Goal: Task Accomplishment & Management: Complete application form

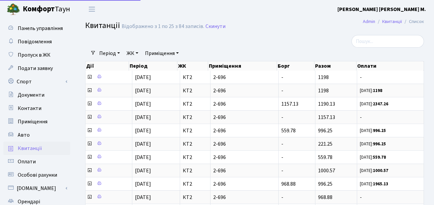
select select "25"
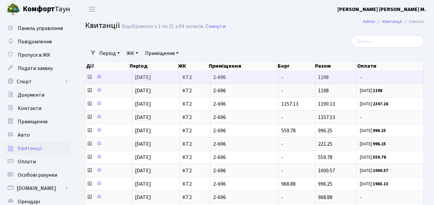
click at [89, 76] on icon at bounding box center [89, 76] width 5 height 5
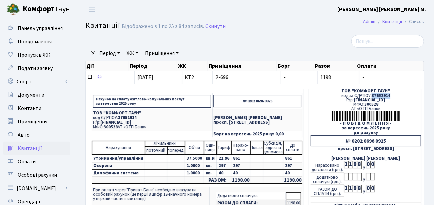
drag, startPoint x: 368, startPoint y: 96, endPoint x: 385, endPoint y: 94, distance: 17.1
click at [385, 94] on span "37652914" at bounding box center [380, 96] width 19 height 6
copy span "37652914"
drag, startPoint x: 242, startPoint y: 100, endPoint x: 259, endPoint y: 100, distance: 17.0
click at [259, 100] on p "№ 0202 0696 0925" at bounding box center [257, 101] width 88 height 12
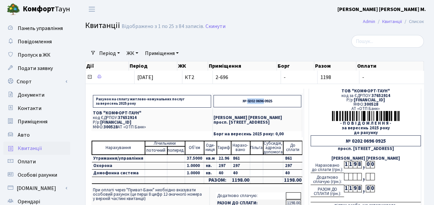
copy p "0202 0696"
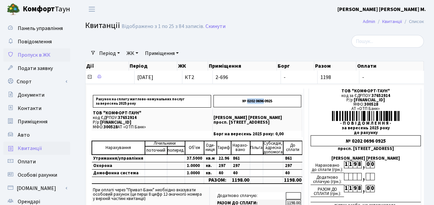
click at [39, 53] on span "Пропуск в ЖК" at bounding box center [34, 54] width 33 height 7
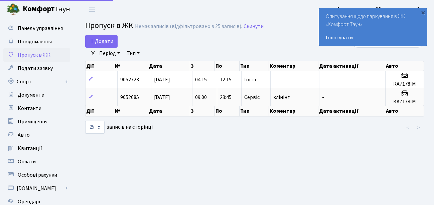
select select "25"
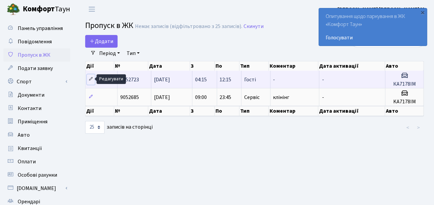
click at [88, 79] on icon at bounding box center [90, 79] width 5 height 5
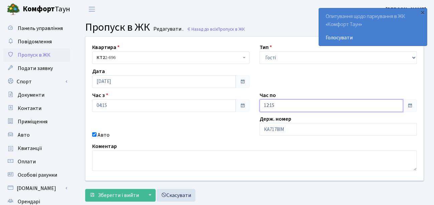
click at [311, 103] on input "12:15" at bounding box center [331, 105] width 144 height 13
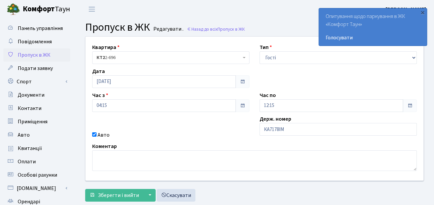
click at [409, 107] on span at bounding box center [409, 105] width 5 height 5
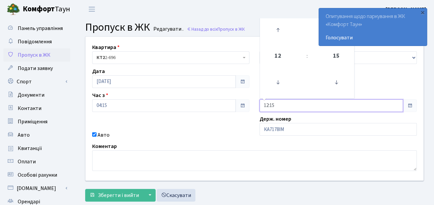
click at [368, 108] on input "12:15" at bounding box center [331, 105] width 144 height 13
click at [277, 32] on icon at bounding box center [278, 30] width 18 height 18
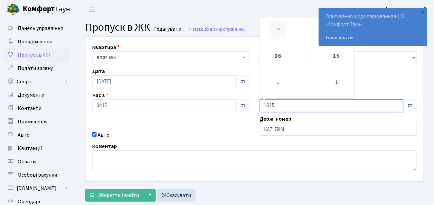
click at [277, 32] on icon at bounding box center [278, 30] width 18 height 18
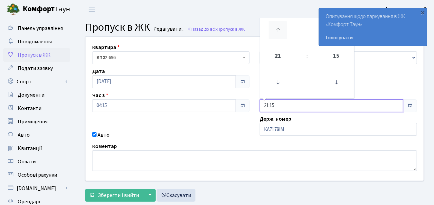
click at [277, 32] on icon at bounding box center [278, 30] width 18 height 18
click at [278, 83] on icon at bounding box center [278, 82] width 18 height 18
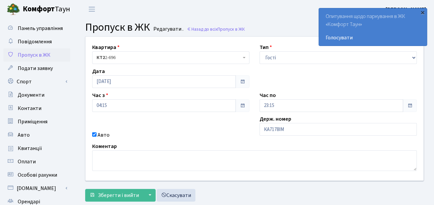
click at [423, 14] on div "×" at bounding box center [422, 12] width 7 height 7
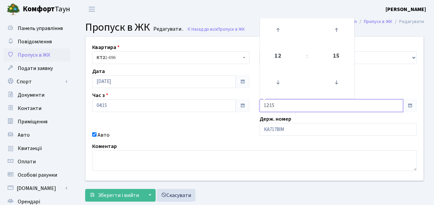
click at [292, 104] on input "12:15" at bounding box center [331, 105] width 144 height 13
click at [336, 32] on icon at bounding box center [336, 30] width 18 height 18
type input "12:45"
click at [316, 103] on input "12:45" at bounding box center [331, 105] width 144 height 13
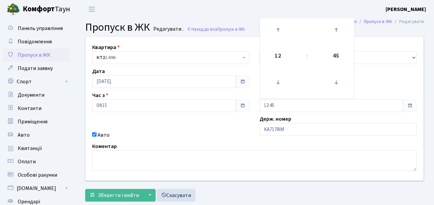
click at [305, 120] on div "Держ. номер КА7178ІМ" at bounding box center [337, 127] width 167 height 24
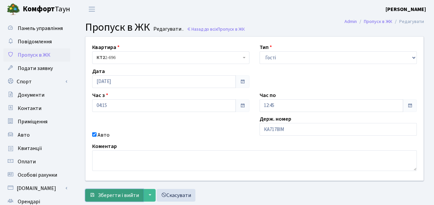
click at [125, 194] on span "Зберегти і вийти" at bounding box center [118, 195] width 41 height 7
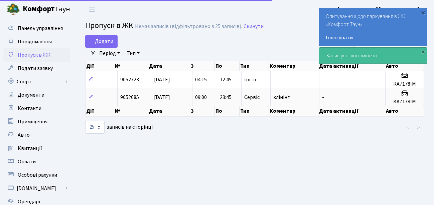
select select "25"
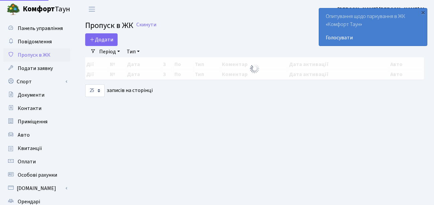
select select "25"
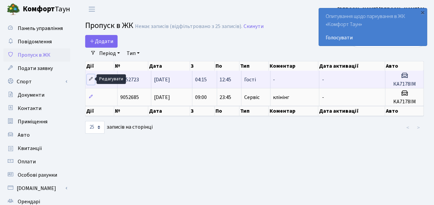
click at [89, 78] on icon at bounding box center [90, 79] width 5 height 5
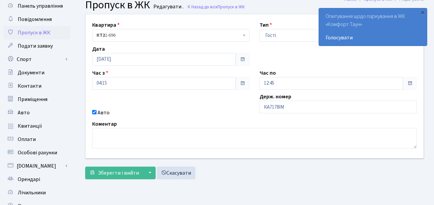
scroll to position [26, 0]
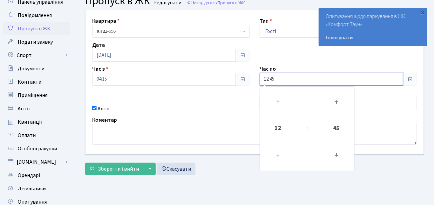
click at [284, 82] on input "12:45" at bounding box center [331, 79] width 144 height 13
click at [279, 102] on icon at bounding box center [278, 102] width 18 height 18
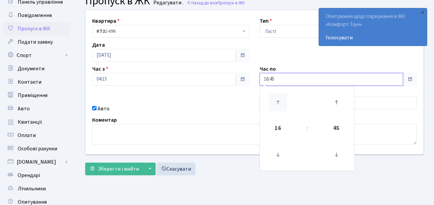
click at [279, 102] on icon at bounding box center [278, 102] width 18 height 18
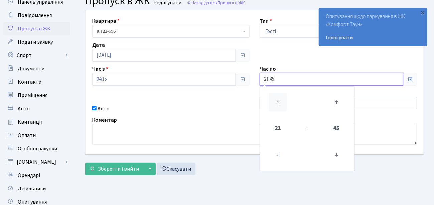
click at [279, 102] on icon at bounding box center [278, 102] width 18 height 18
type input "23:45"
click at [337, 127] on span "45" at bounding box center [336, 128] width 18 height 18
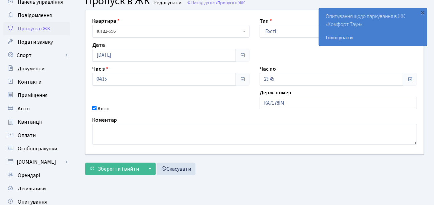
click at [250, 110] on div "Авто" at bounding box center [170, 109] width 167 height 8
click at [125, 167] on span "Зберегти і вийти" at bounding box center [118, 169] width 41 height 7
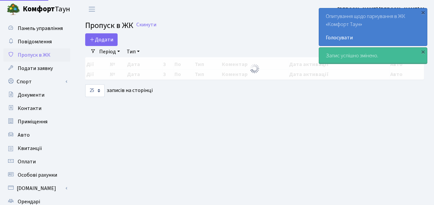
select select "25"
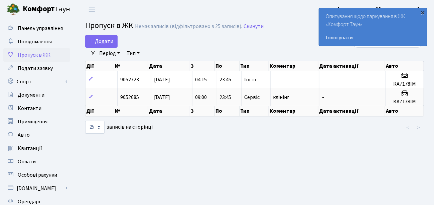
click at [423, 13] on div "×" at bounding box center [422, 12] width 7 height 7
